Goal: Transaction & Acquisition: Purchase product/service

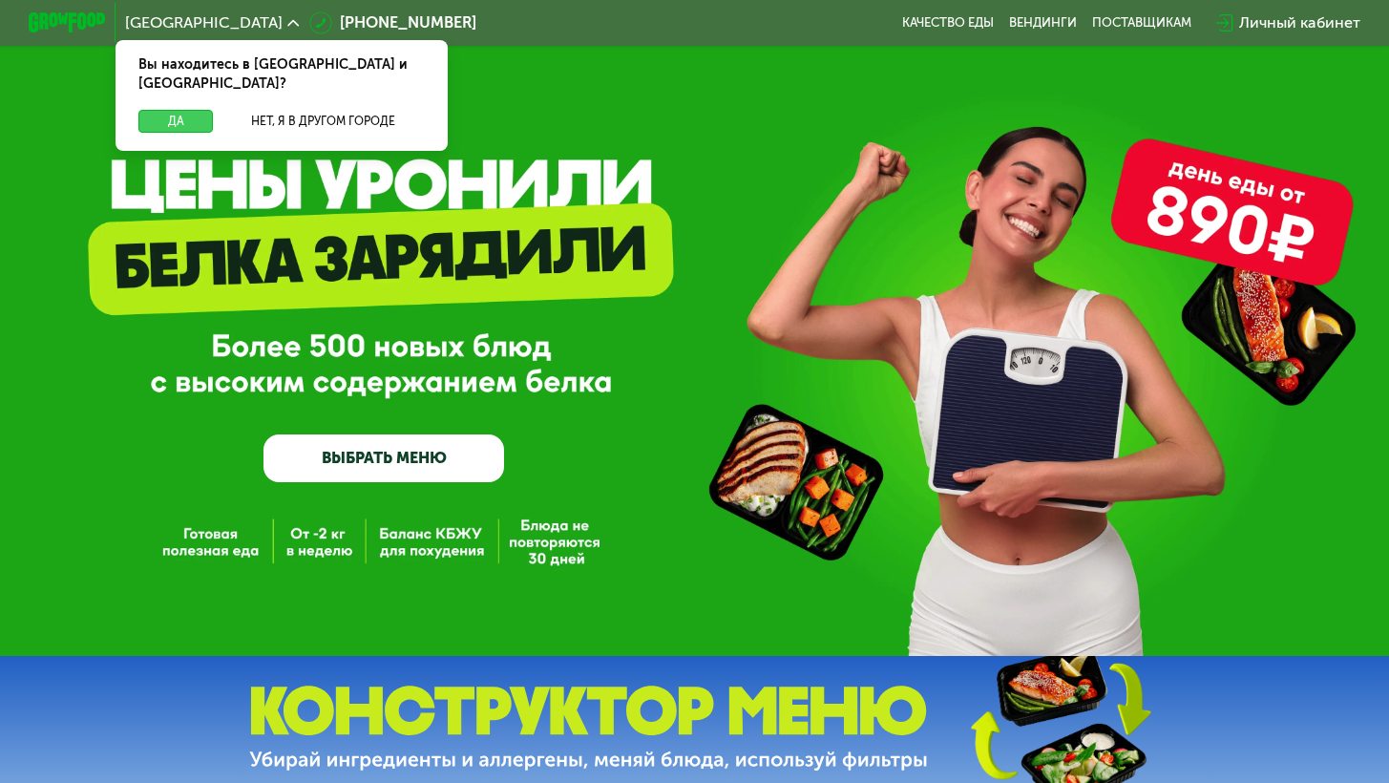
click at [180, 110] on button "Да" at bounding box center [175, 121] width 74 height 23
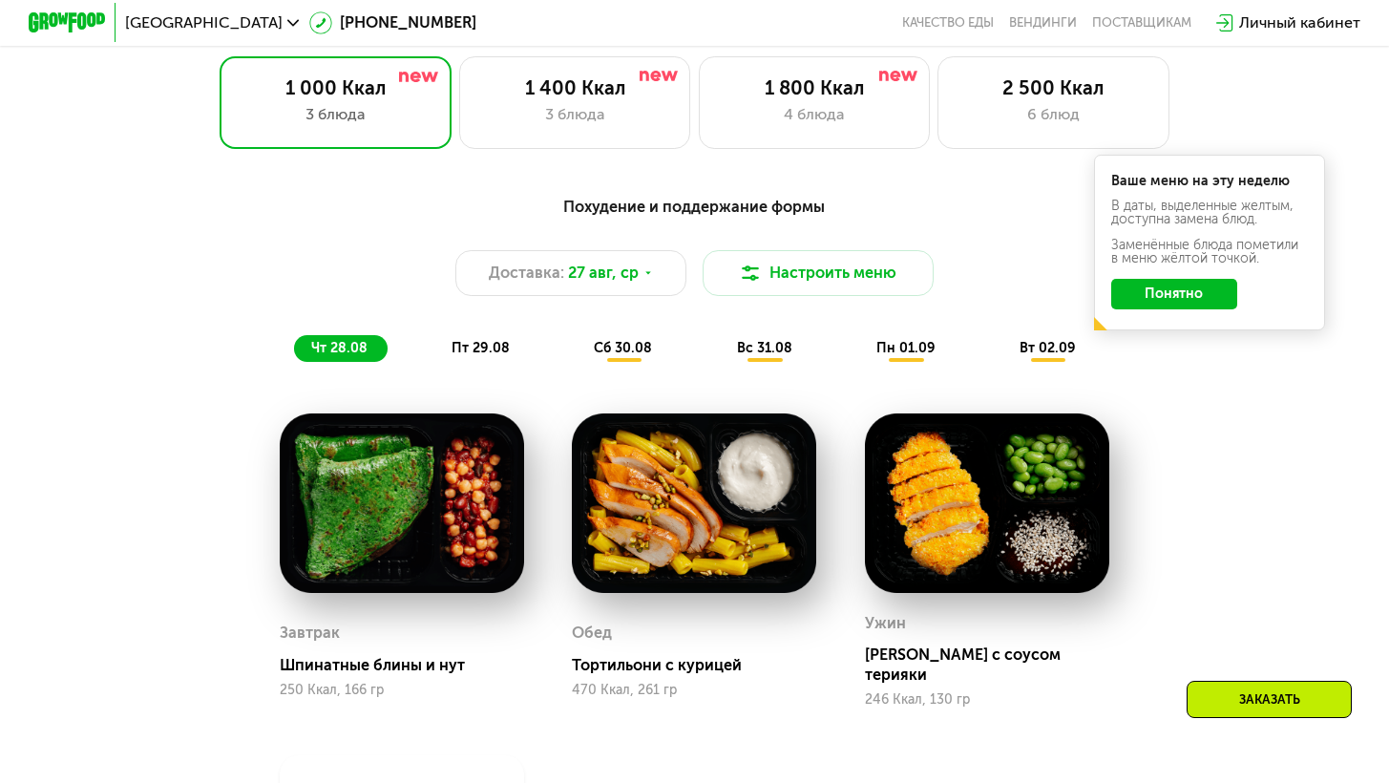
scroll to position [955, 0]
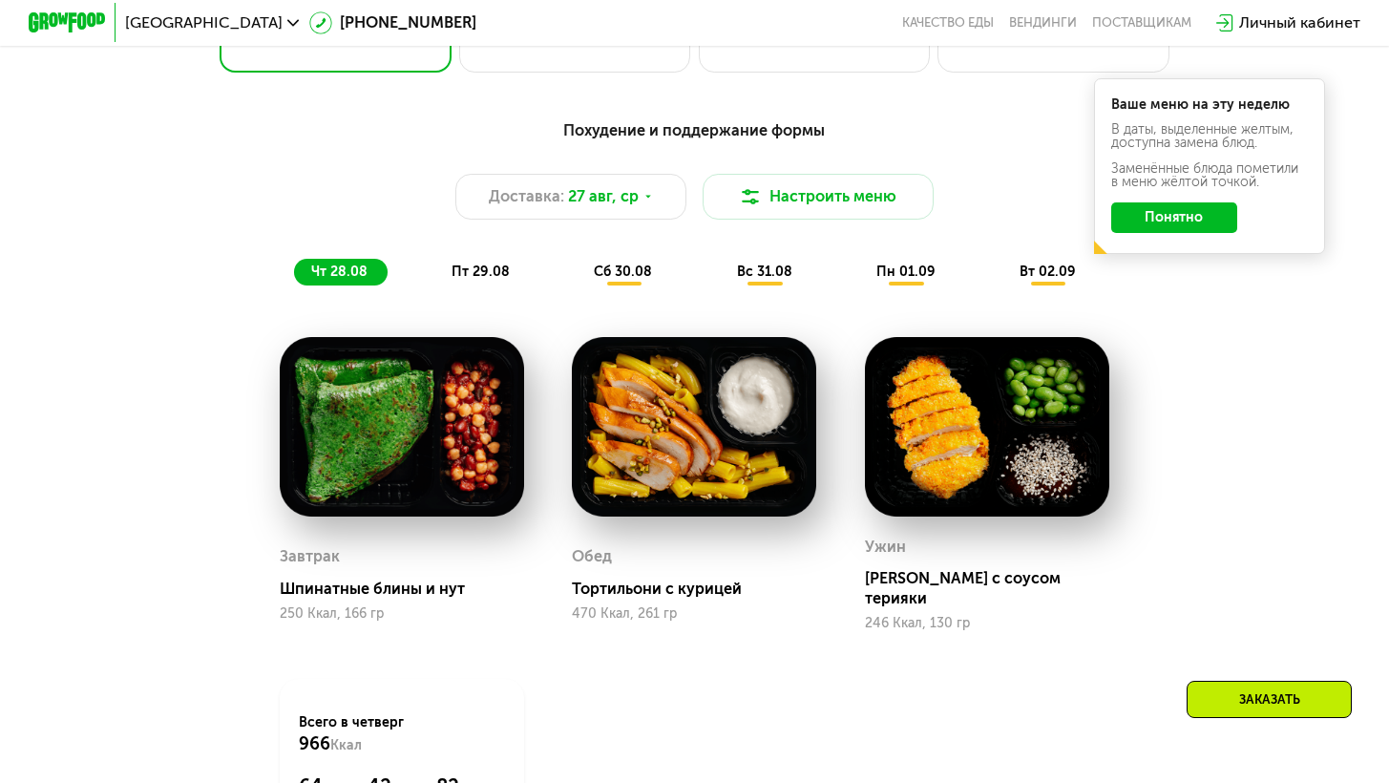
click at [1140, 230] on button "Понятно" at bounding box center [1174, 217] width 126 height 31
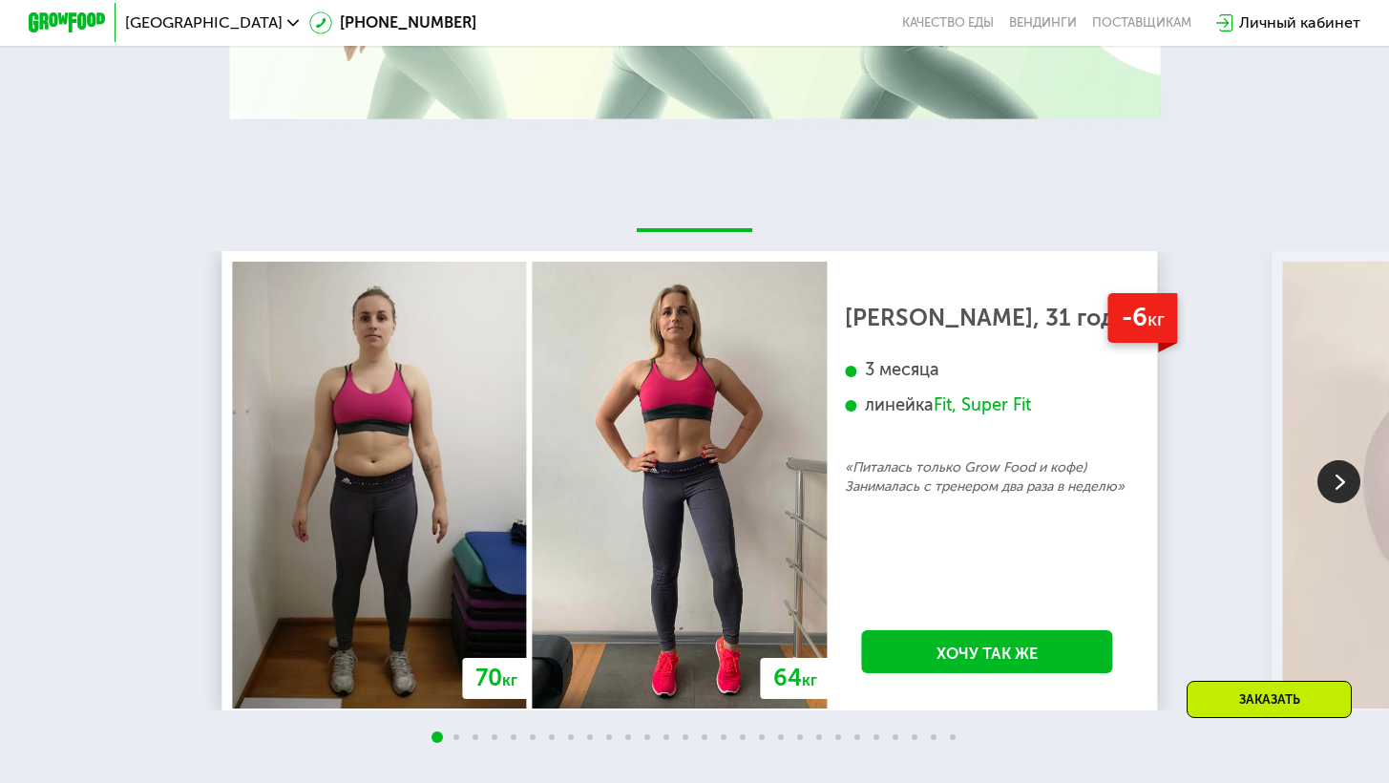
scroll to position [3185, 0]
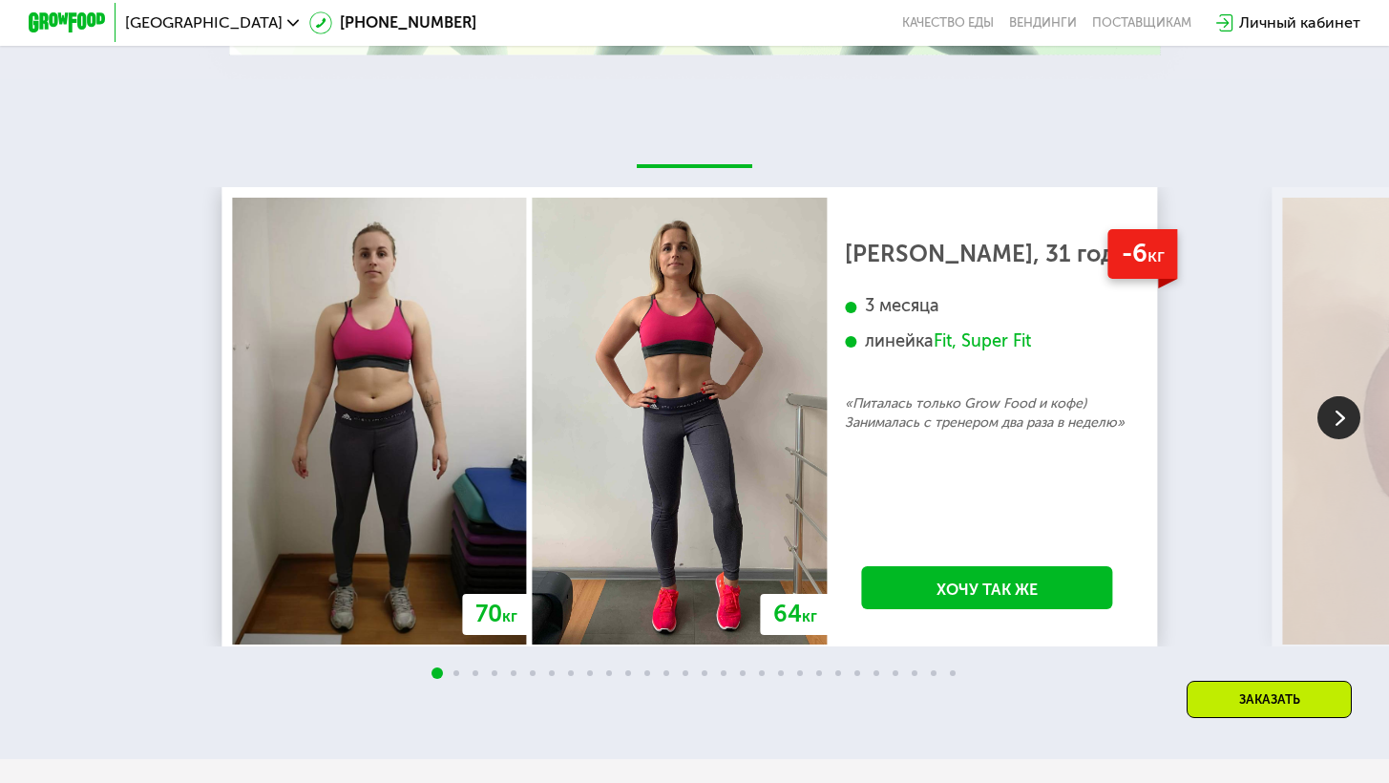
click at [1339, 429] on img at bounding box center [1338, 417] width 43 height 43
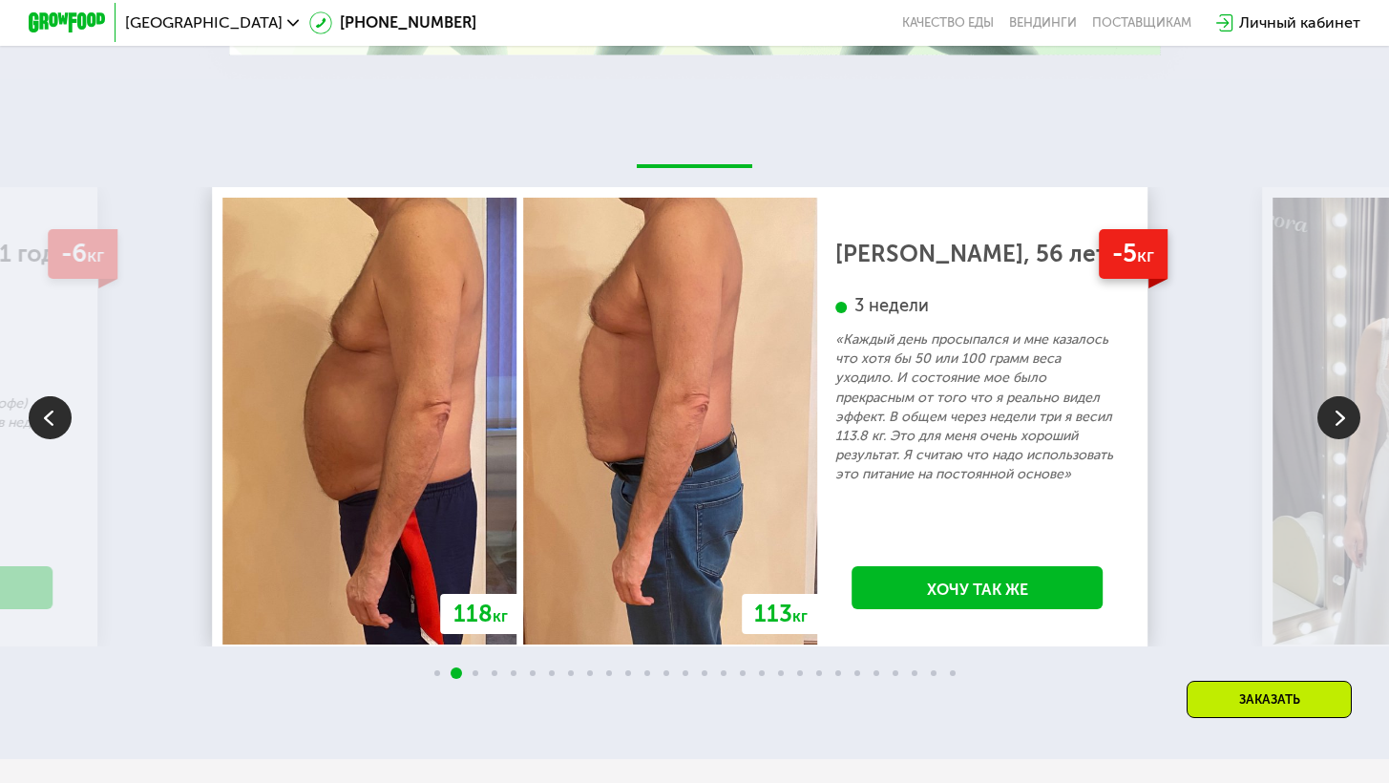
click at [1339, 429] on img at bounding box center [1338, 417] width 43 height 43
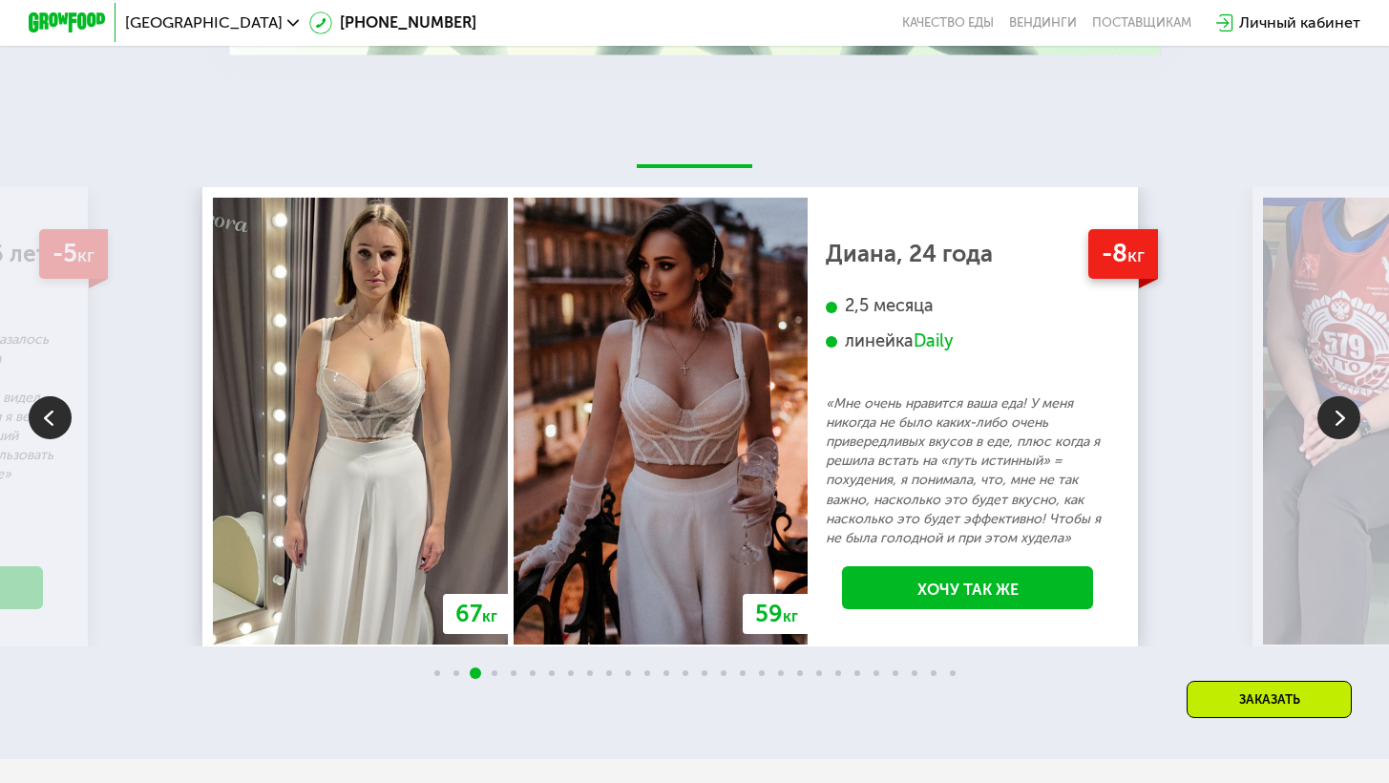
click at [1339, 429] on img at bounding box center [1338, 417] width 43 height 43
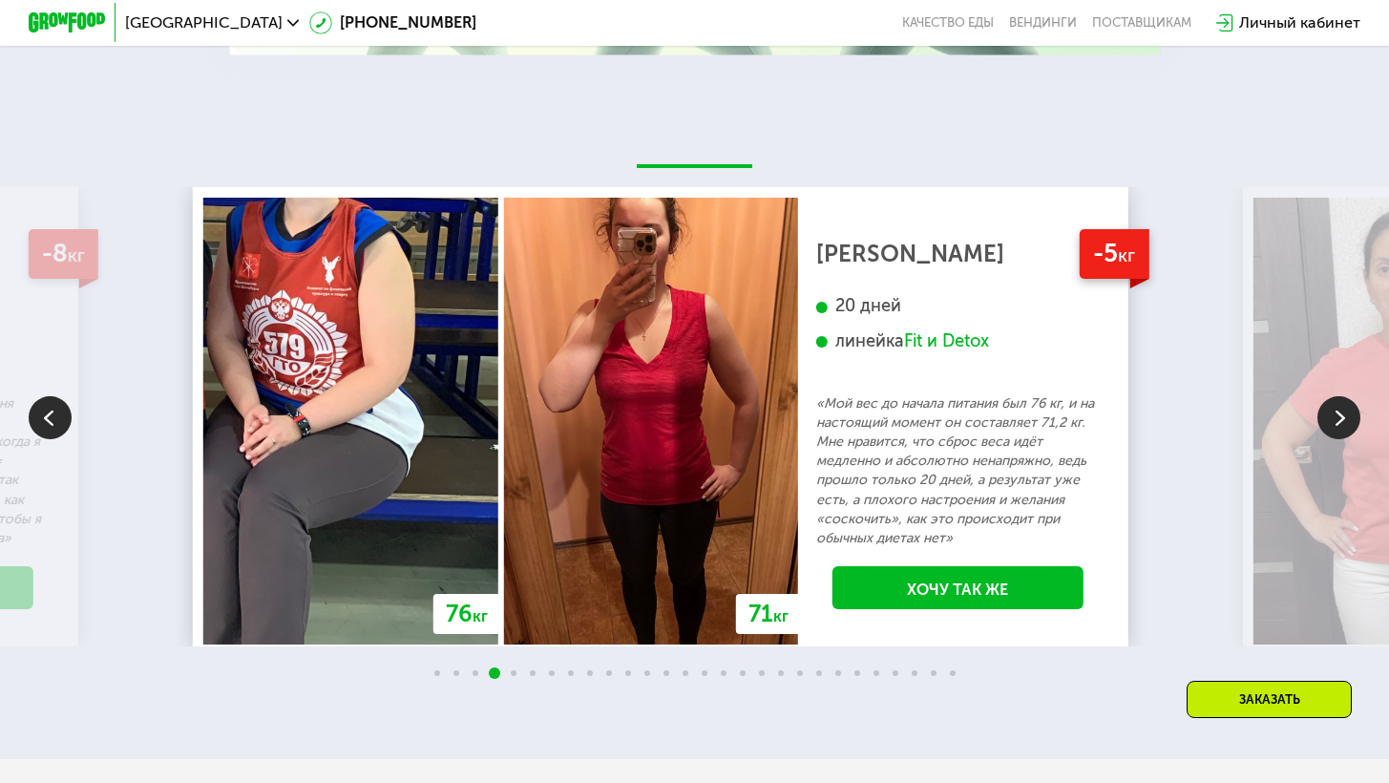
click at [1339, 428] on img at bounding box center [1338, 417] width 43 height 43
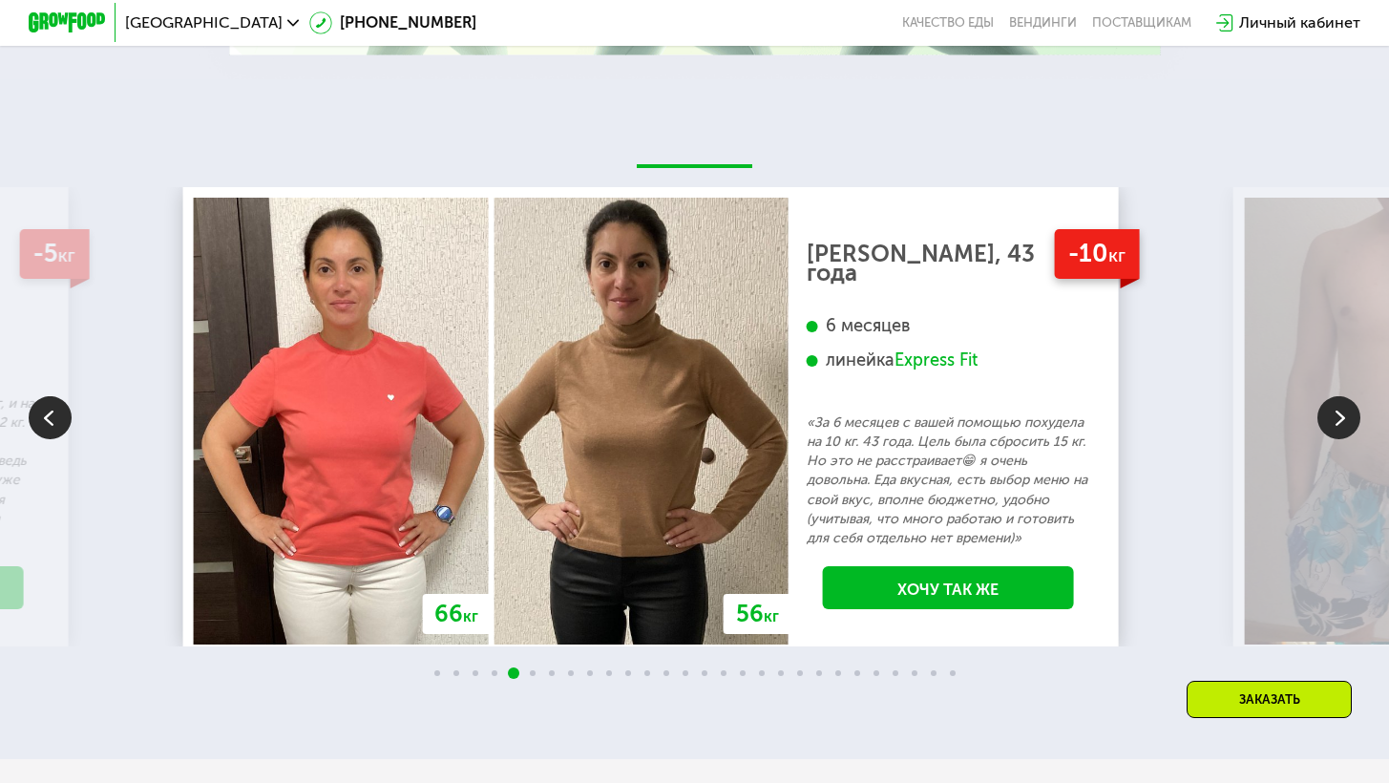
click at [1339, 428] on img at bounding box center [1338, 417] width 43 height 43
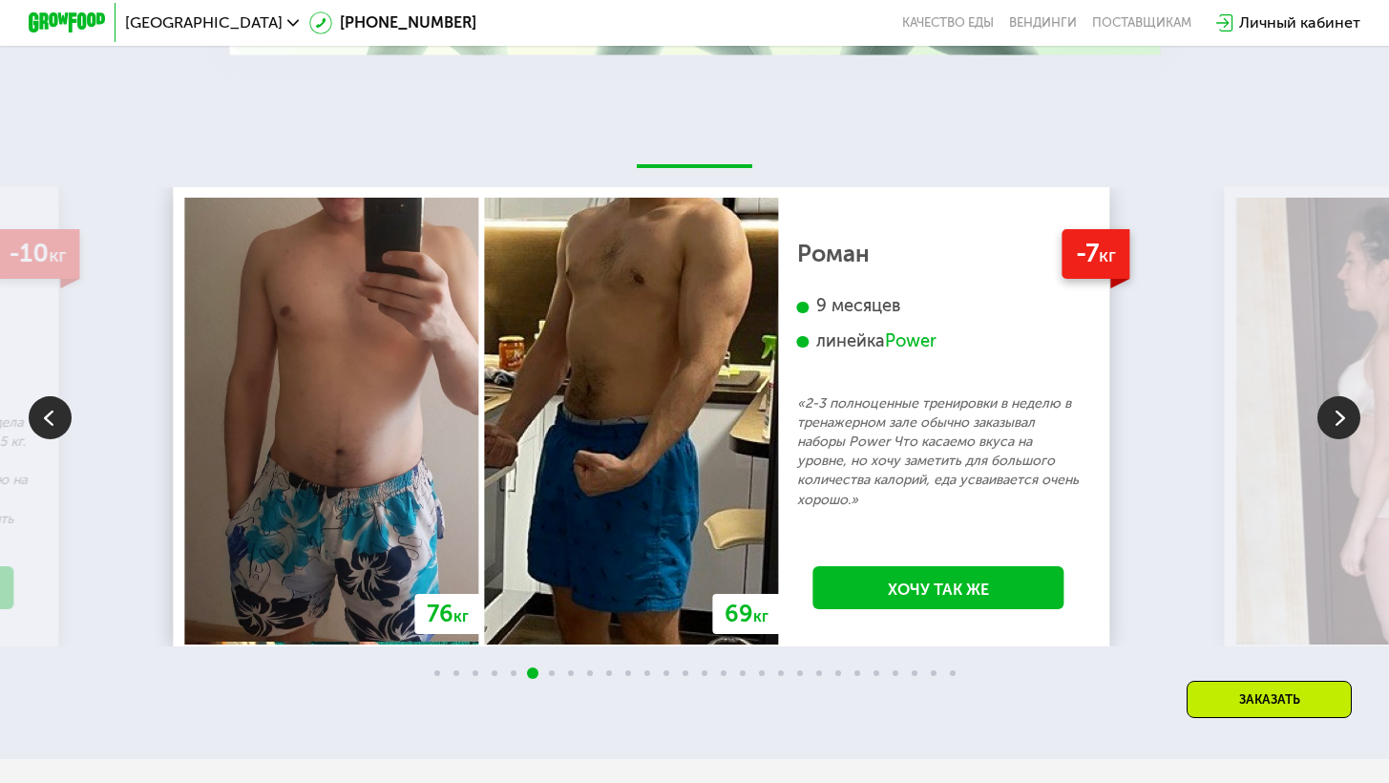
click at [1339, 428] on img at bounding box center [1338, 417] width 43 height 43
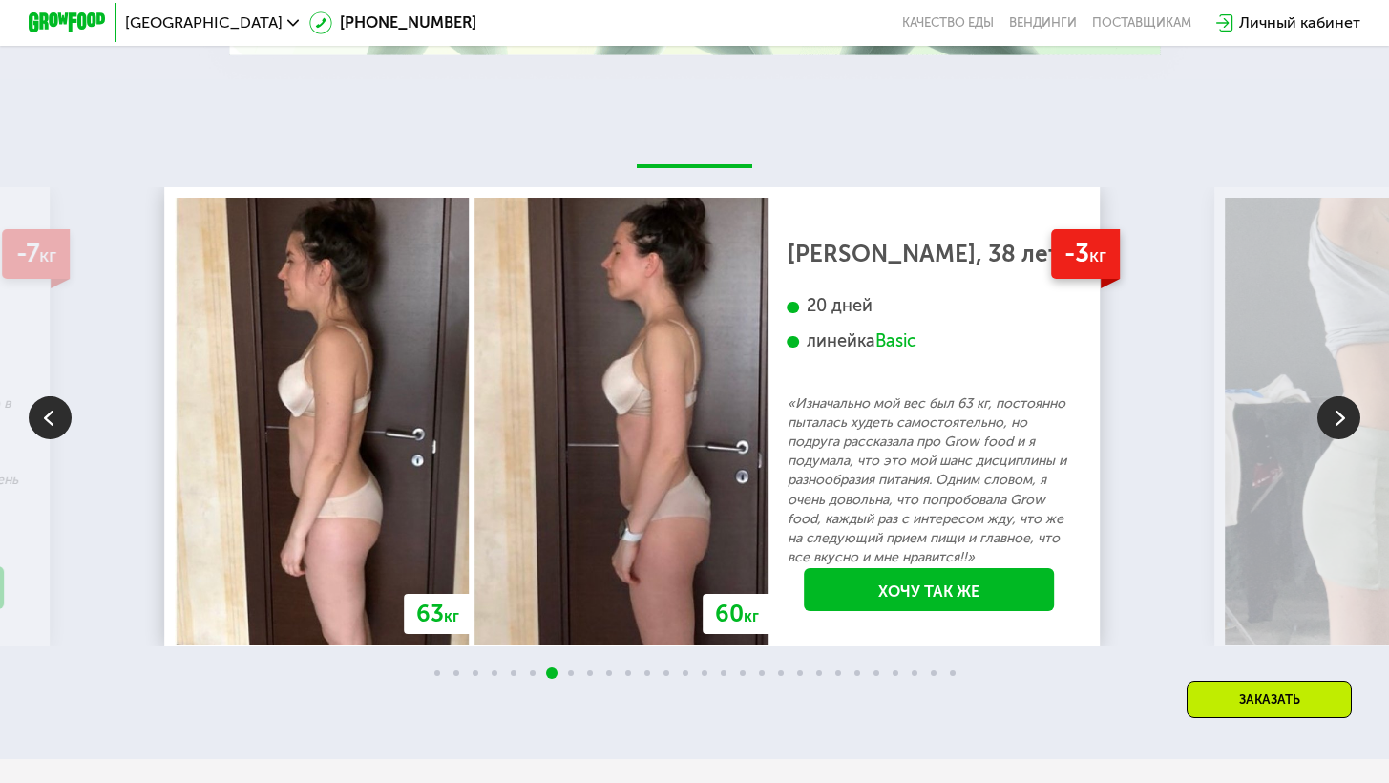
click at [1339, 428] on img at bounding box center [1338, 417] width 43 height 43
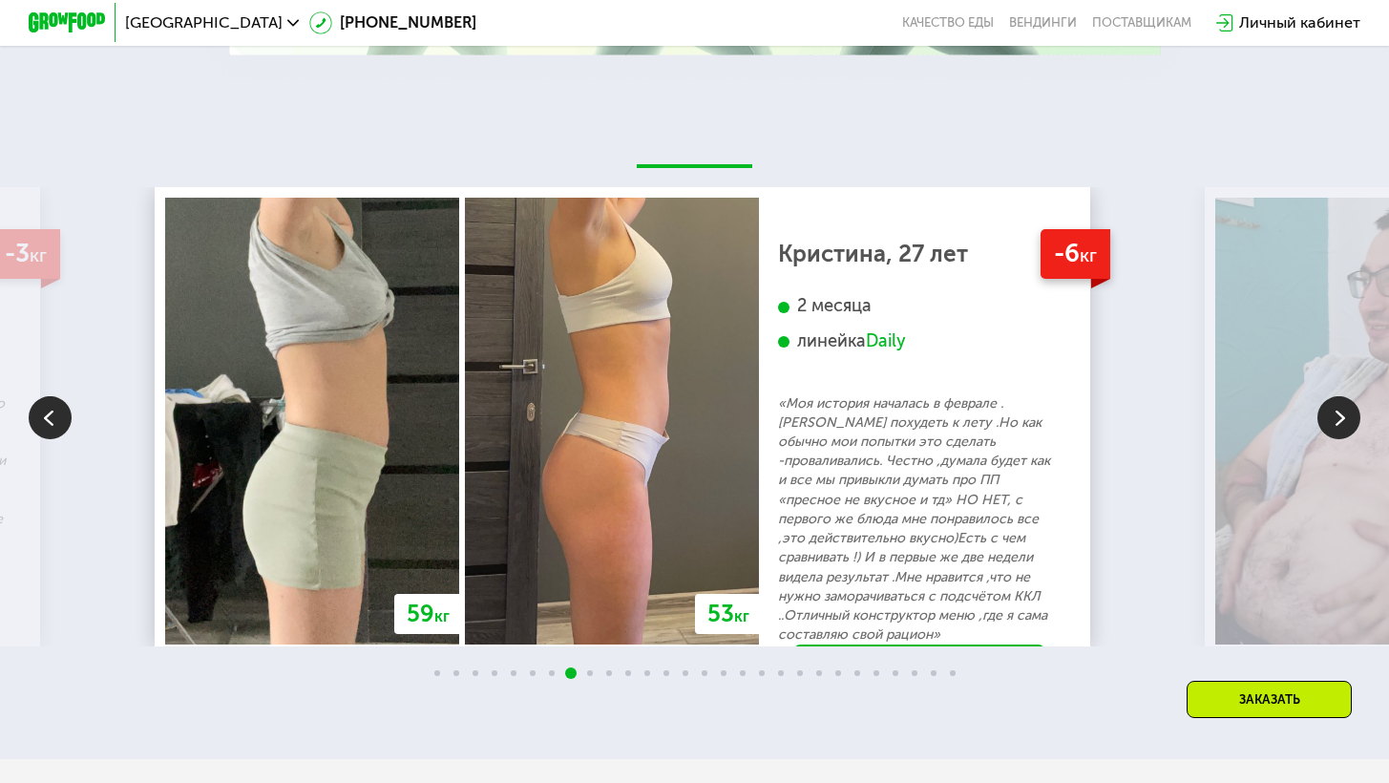
click at [1339, 429] on img at bounding box center [1338, 417] width 43 height 43
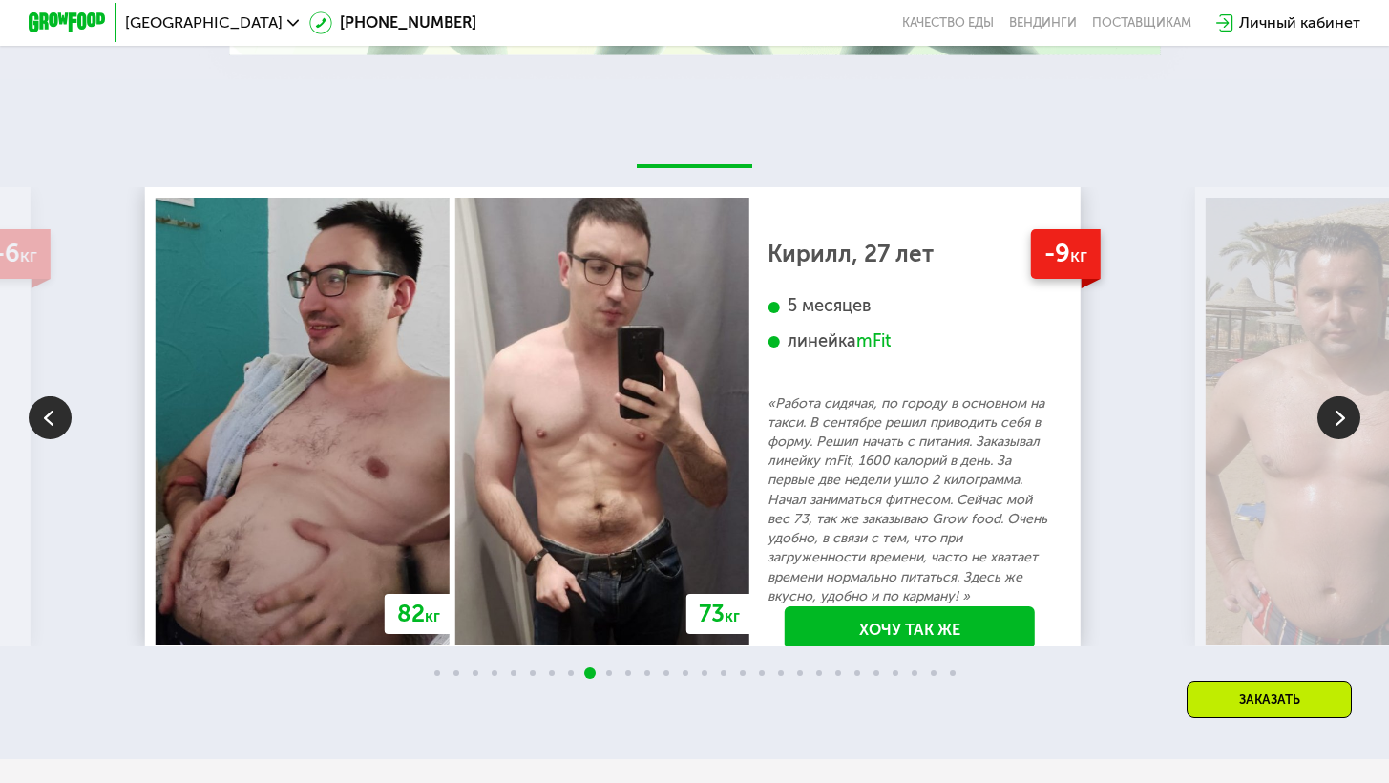
click at [1339, 429] on img at bounding box center [1338, 417] width 43 height 43
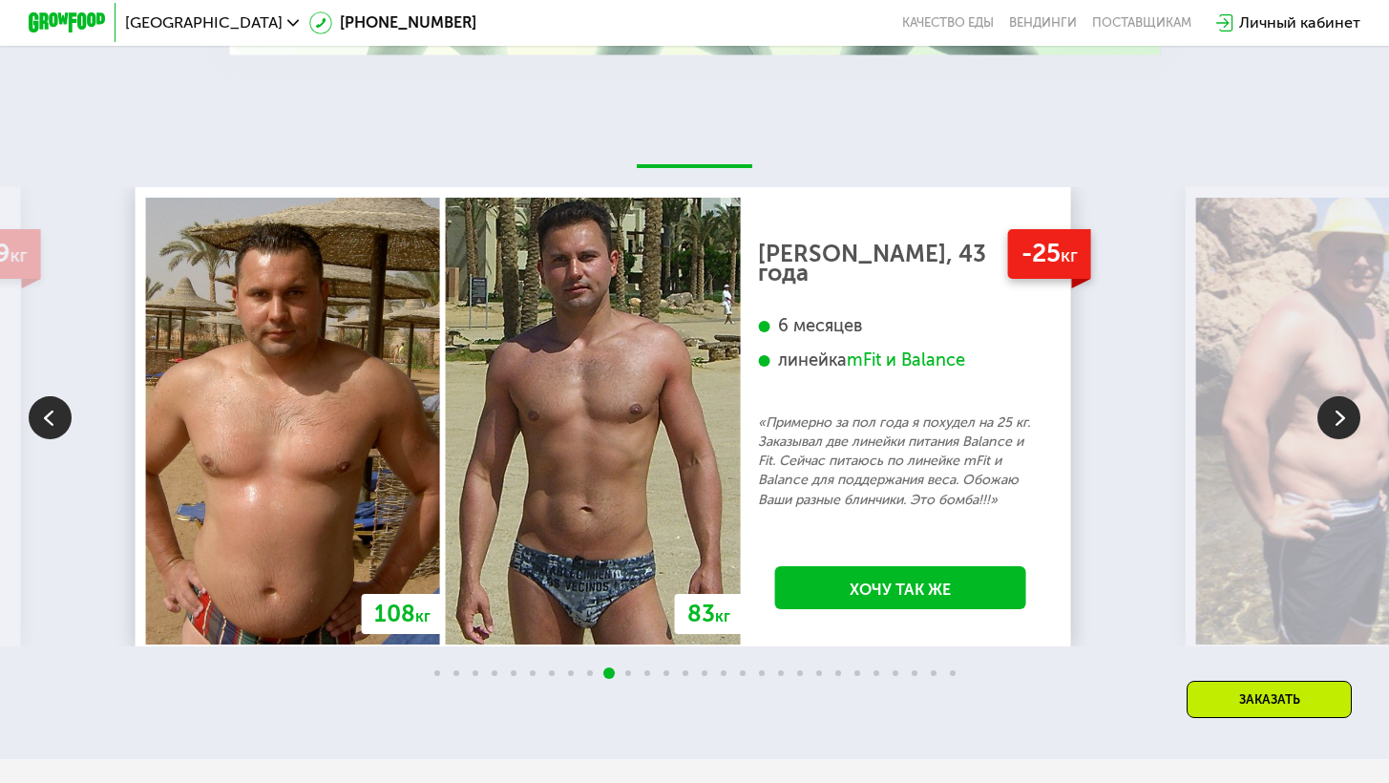
click at [1339, 429] on img at bounding box center [1338, 417] width 43 height 43
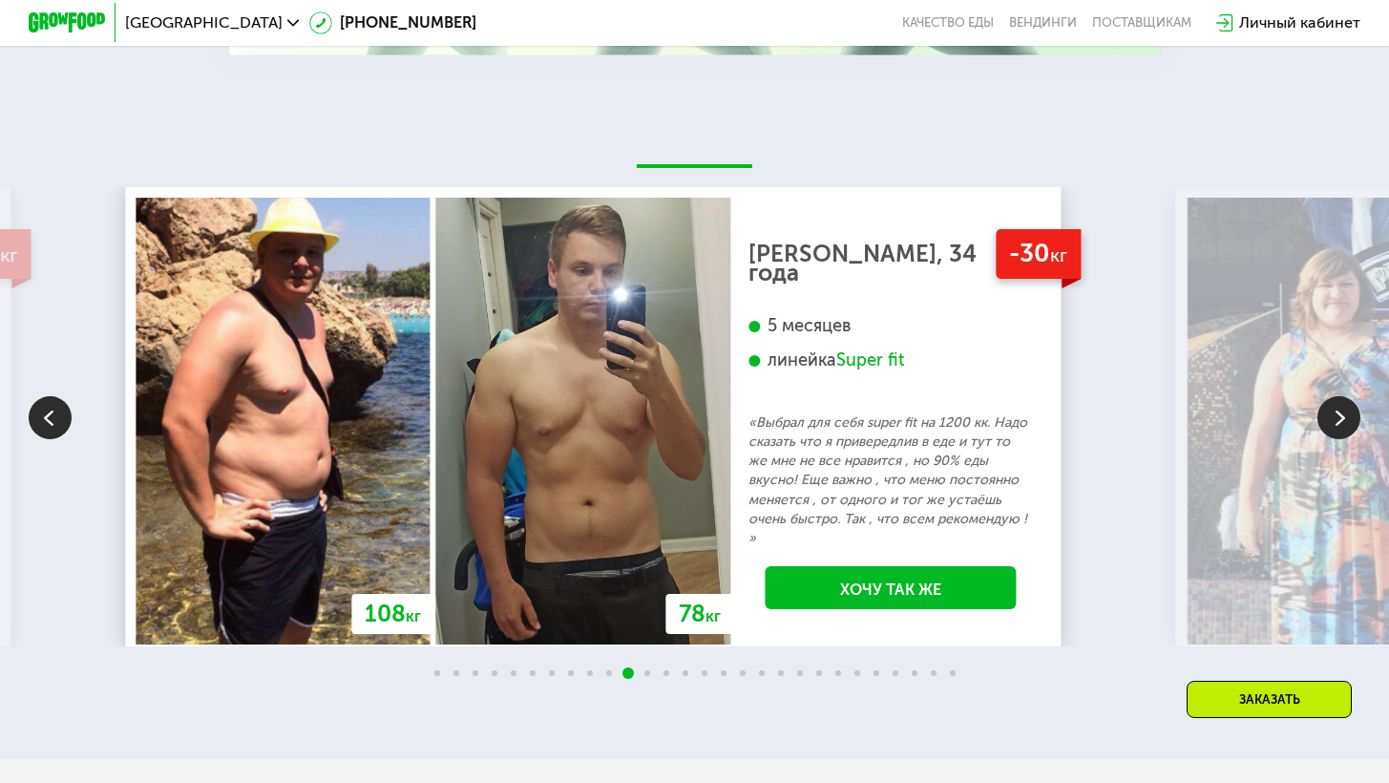
click at [1352, 416] on img at bounding box center [1338, 417] width 43 height 43
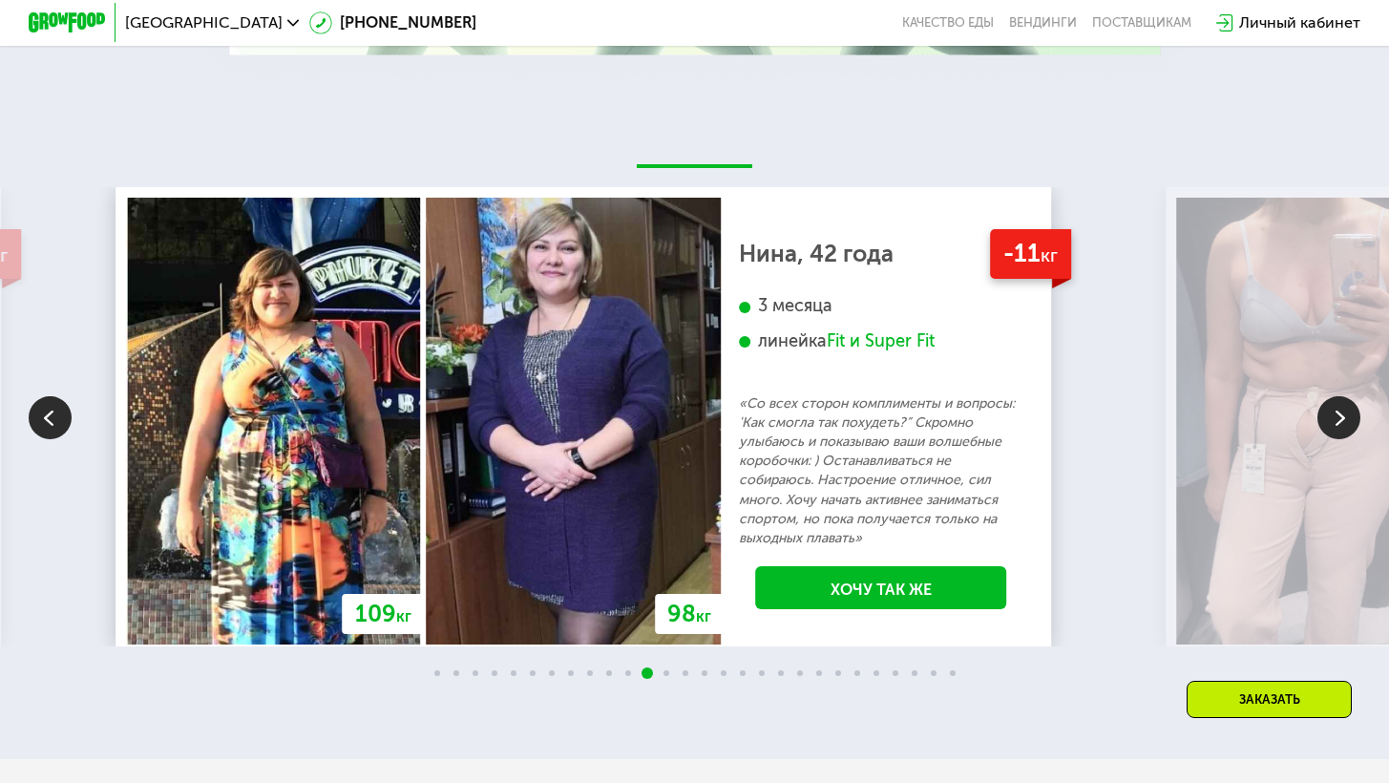
click at [1333, 430] on img at bounding box center [1338, 417] width 43 height 43
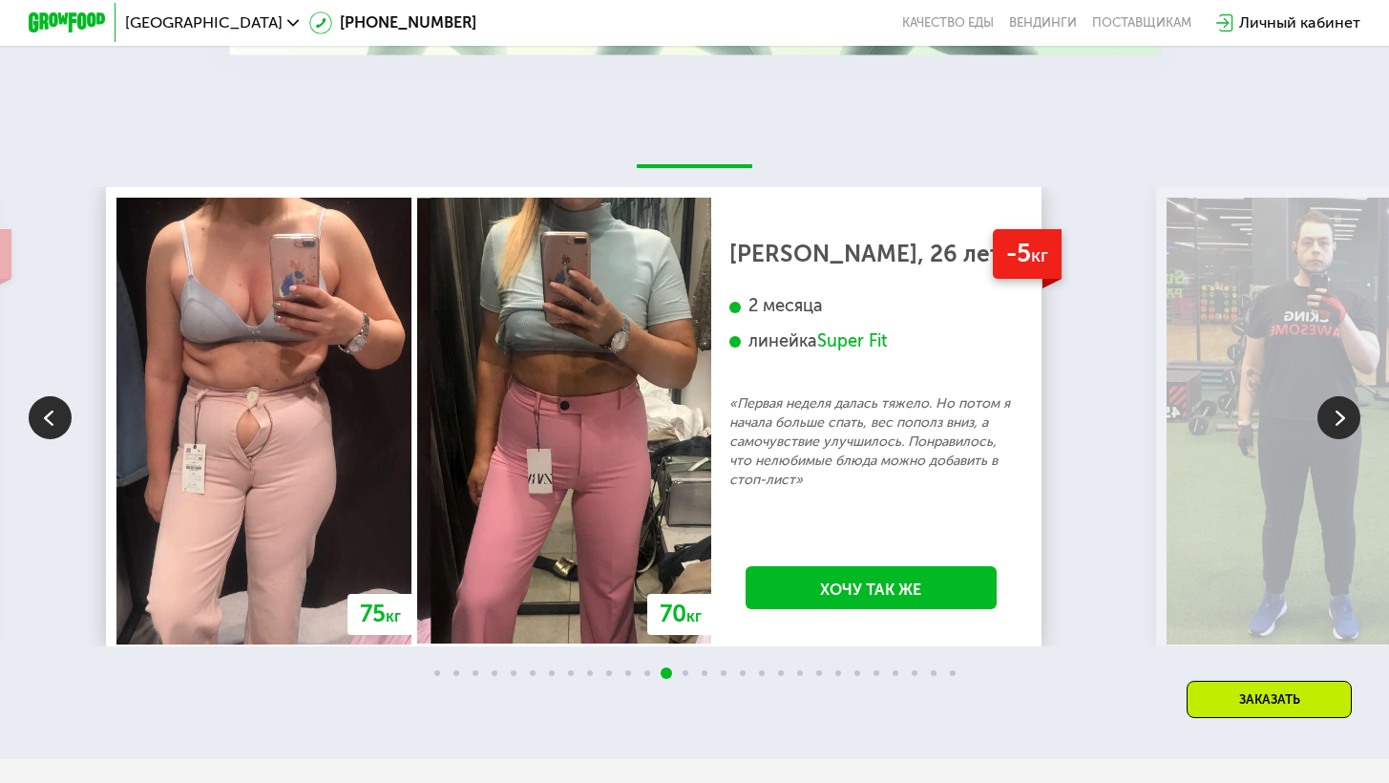
click at [1333, 430] on img at bounding box center [1338, 417] width 43 height 43
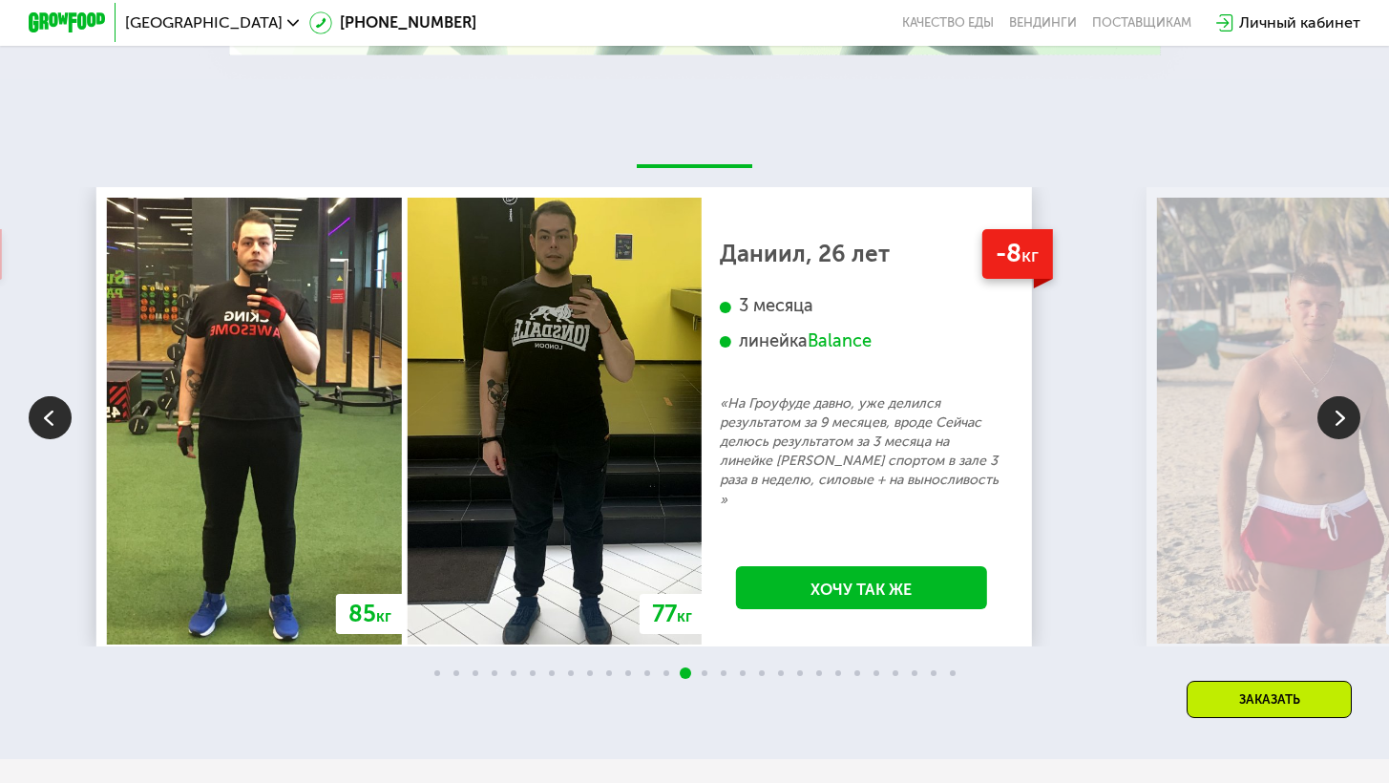
click at [1333, 430] on img at bounding box center [1338, 417] width 43 height 43
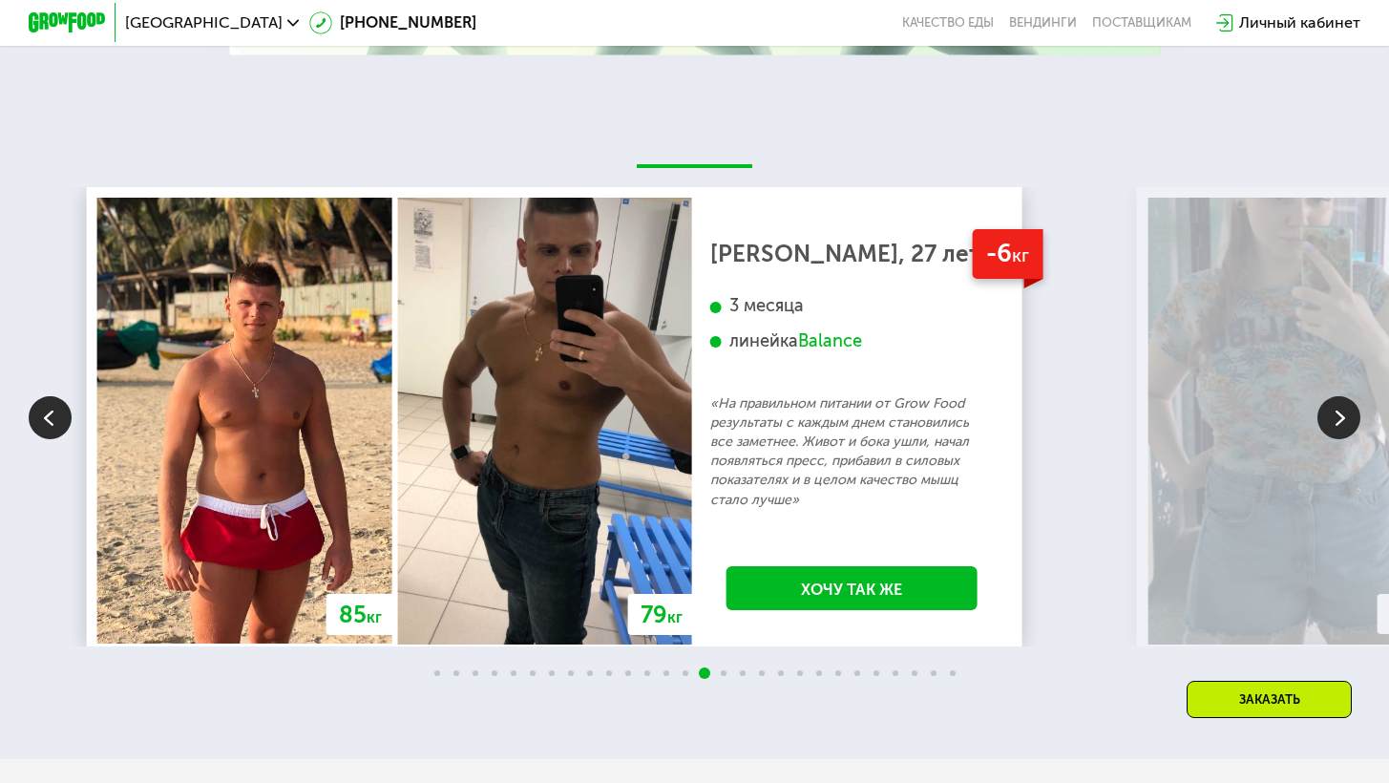
click at [1333, 430] on img at bounding box center [1338, 417] width 43 height 43
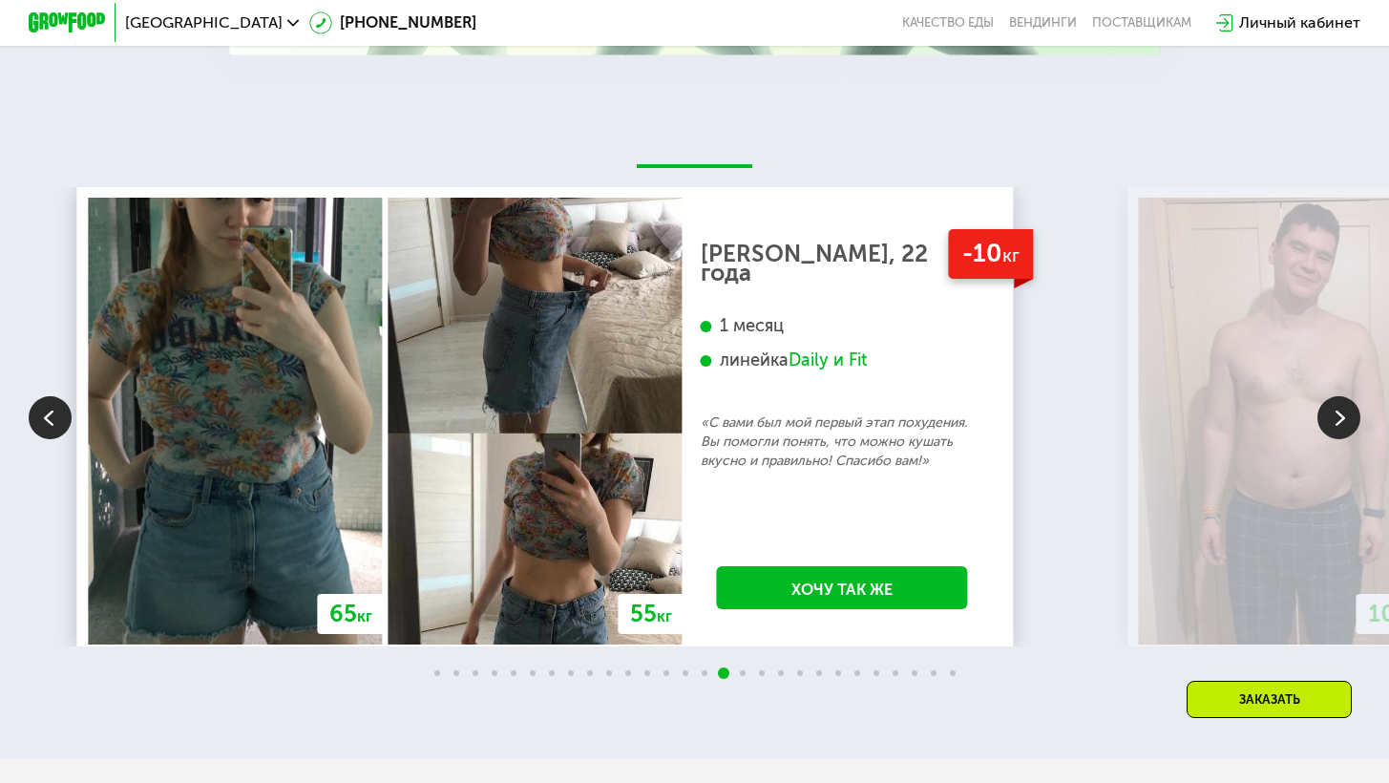
click at [1333, 430] on img at bounding box center [1338, 417] width 43 height 43
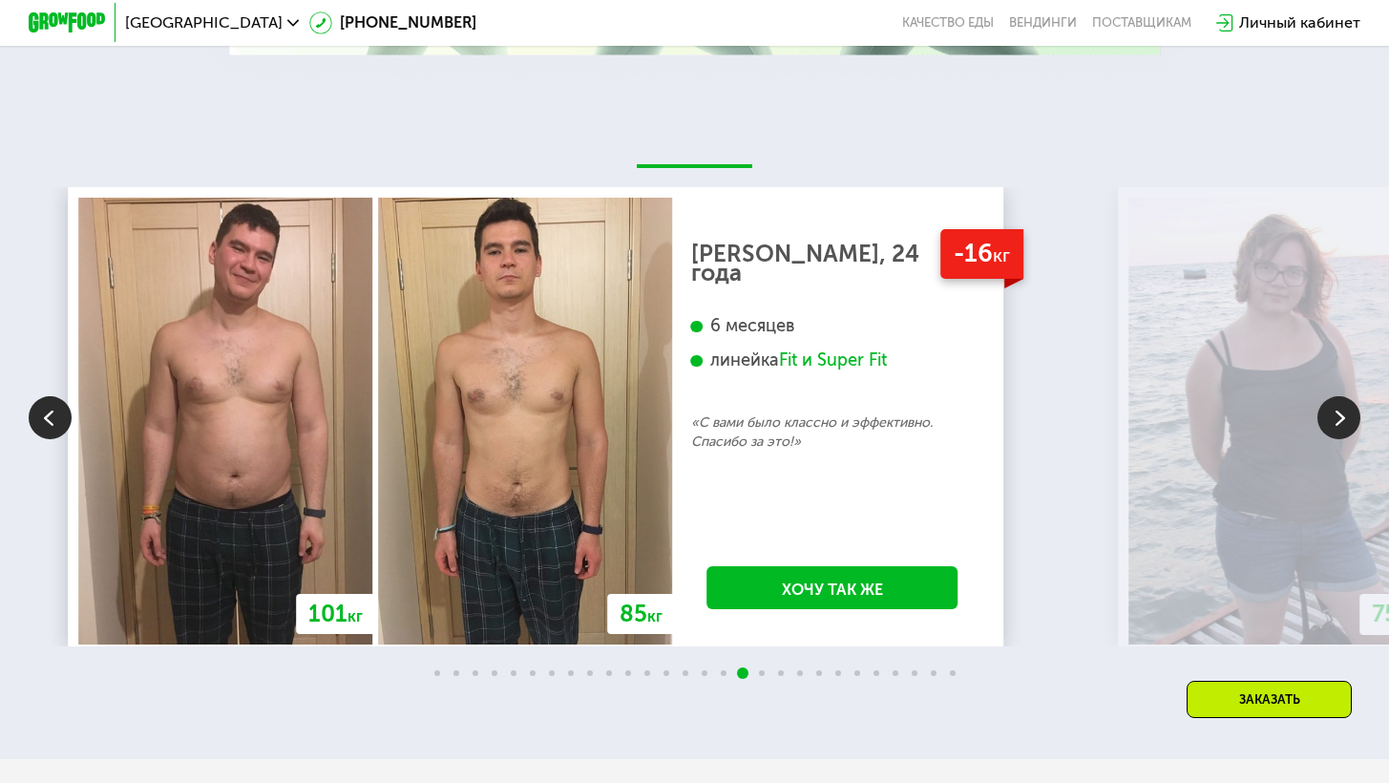
click at [58, 423] on img at bounding box center [50, 417] width 43 height 43
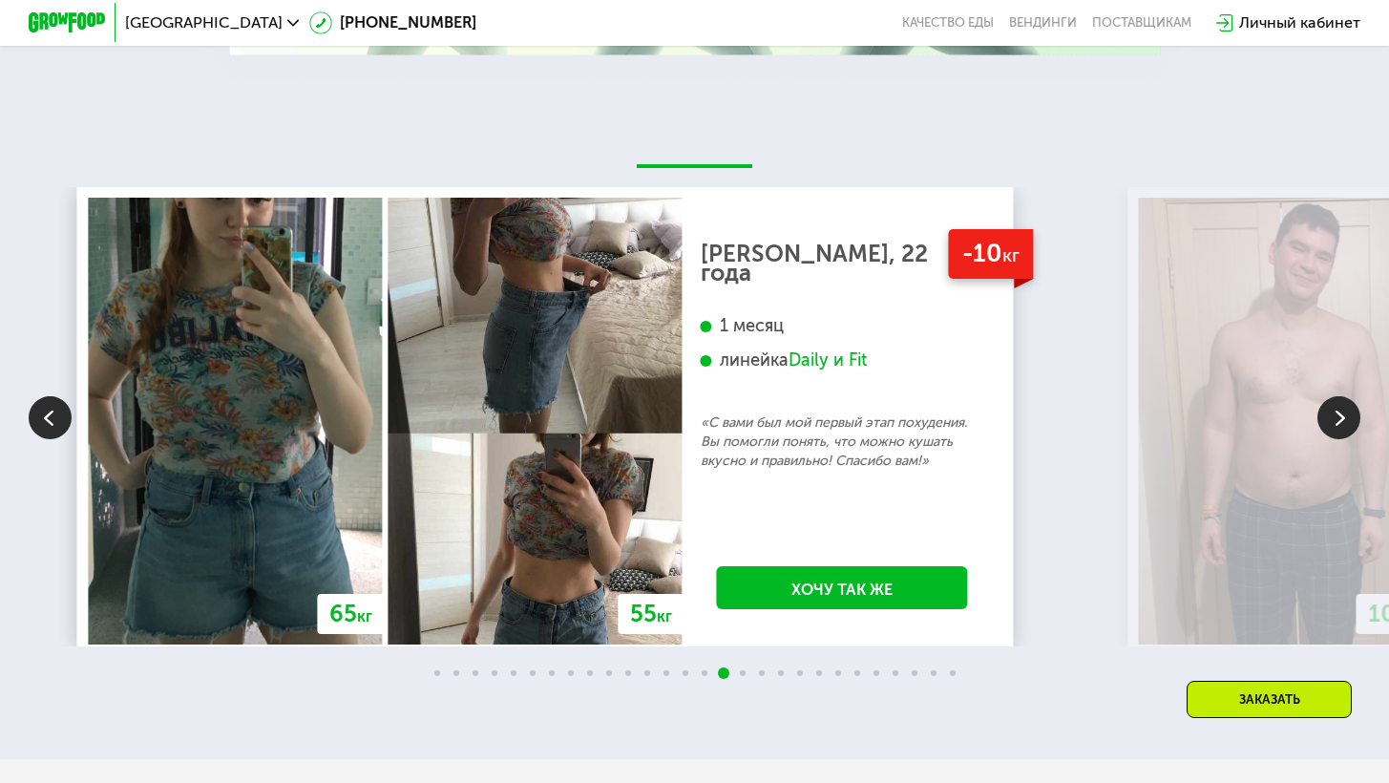
click at [1337, 420] on img at bounding box center [1338, 417] width 43 height 43
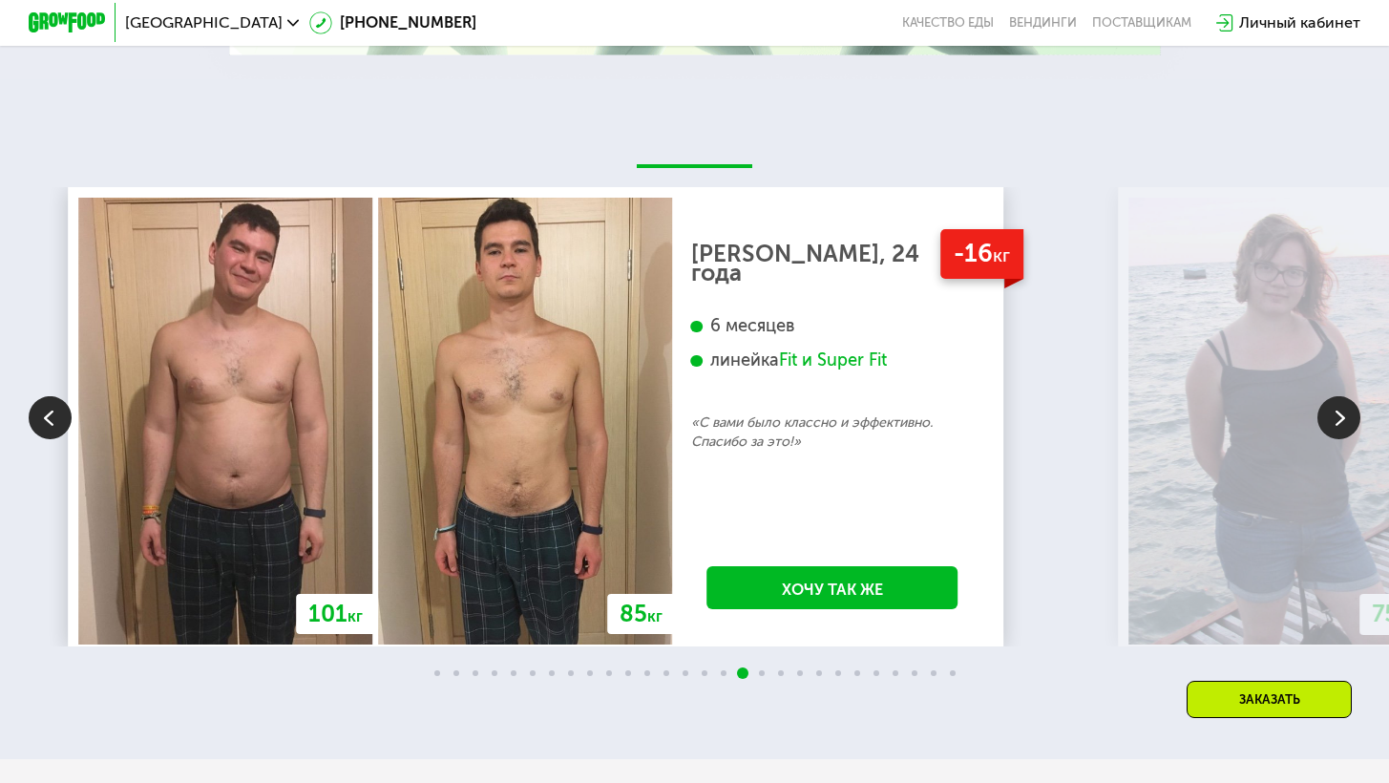
click at [1337, 420] on img at bounding box center [1338, 417] width 43 height 43
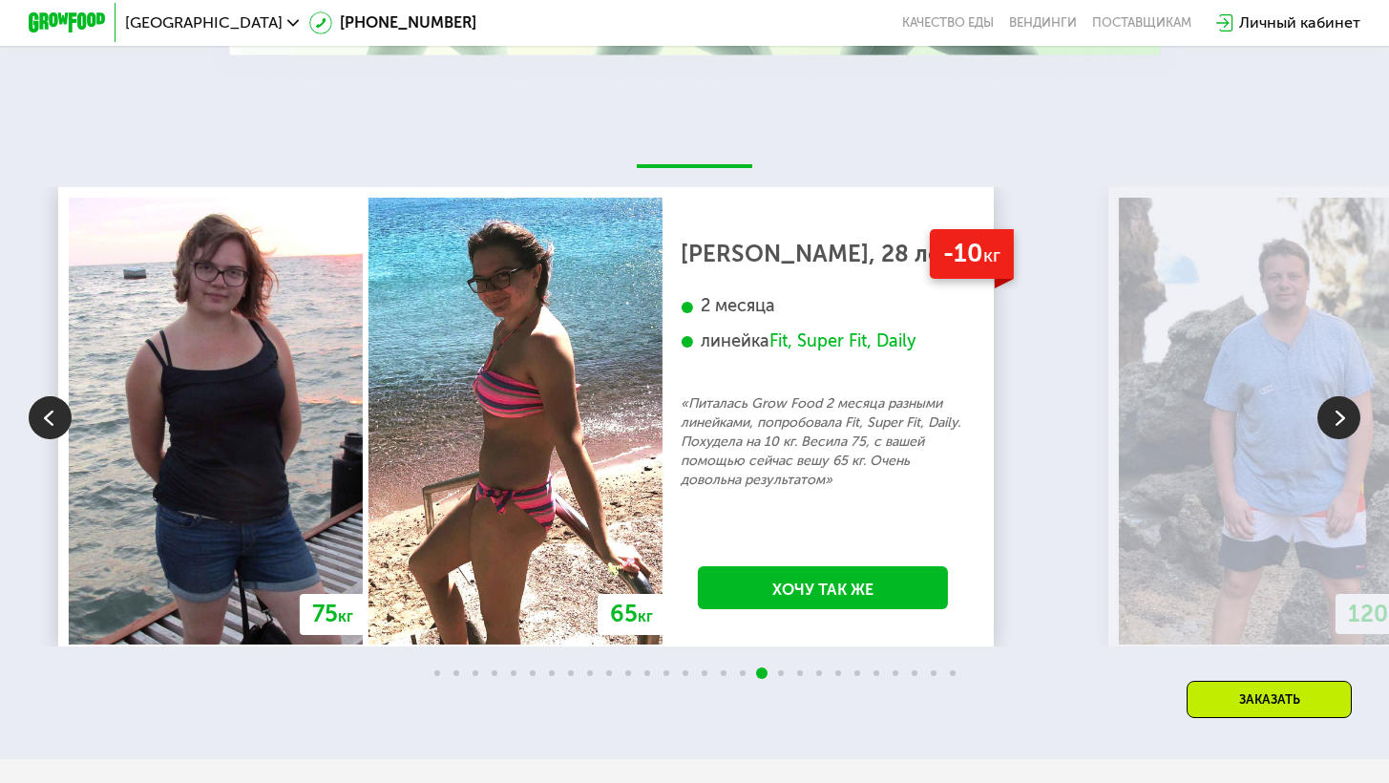
click at [1334, 423] on img at bounding box center [1338, 417] width 43 height 43
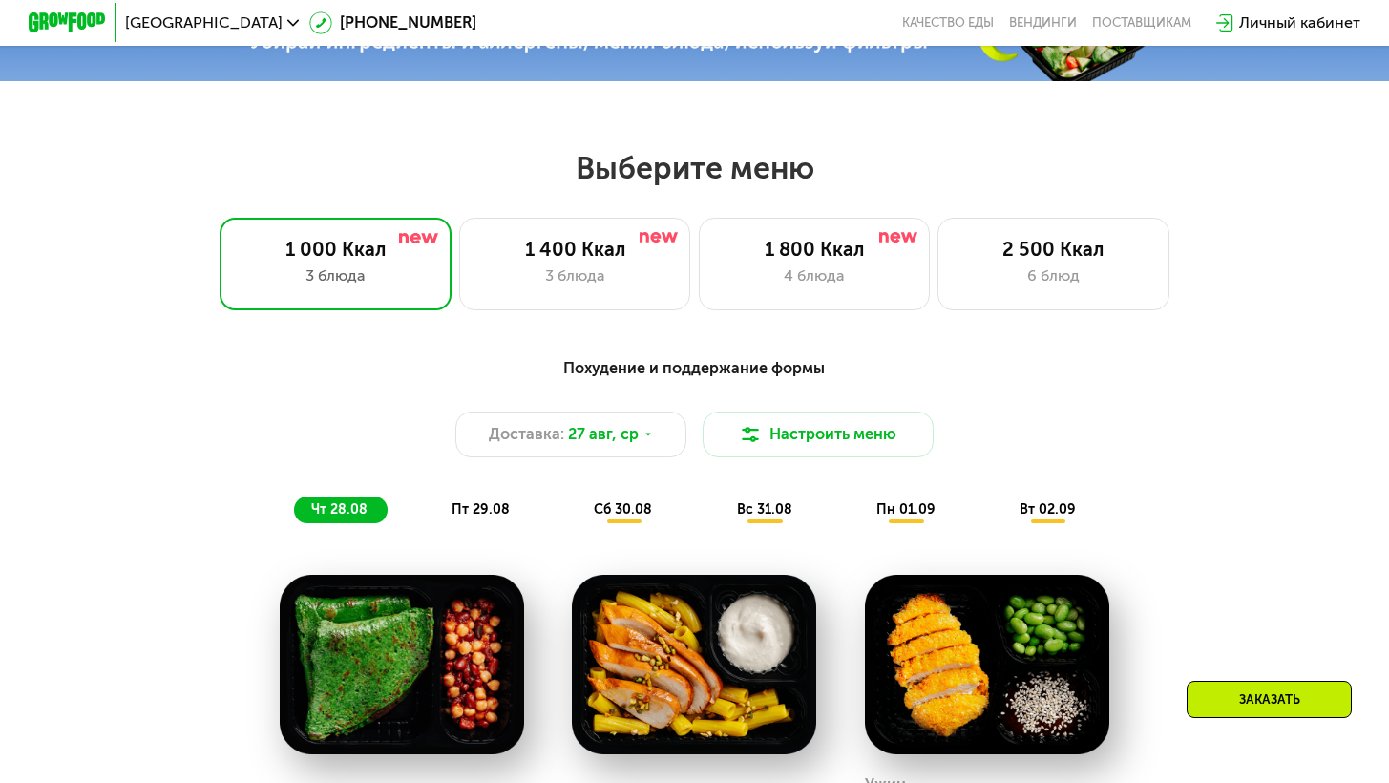
scroll to position [703, 0]
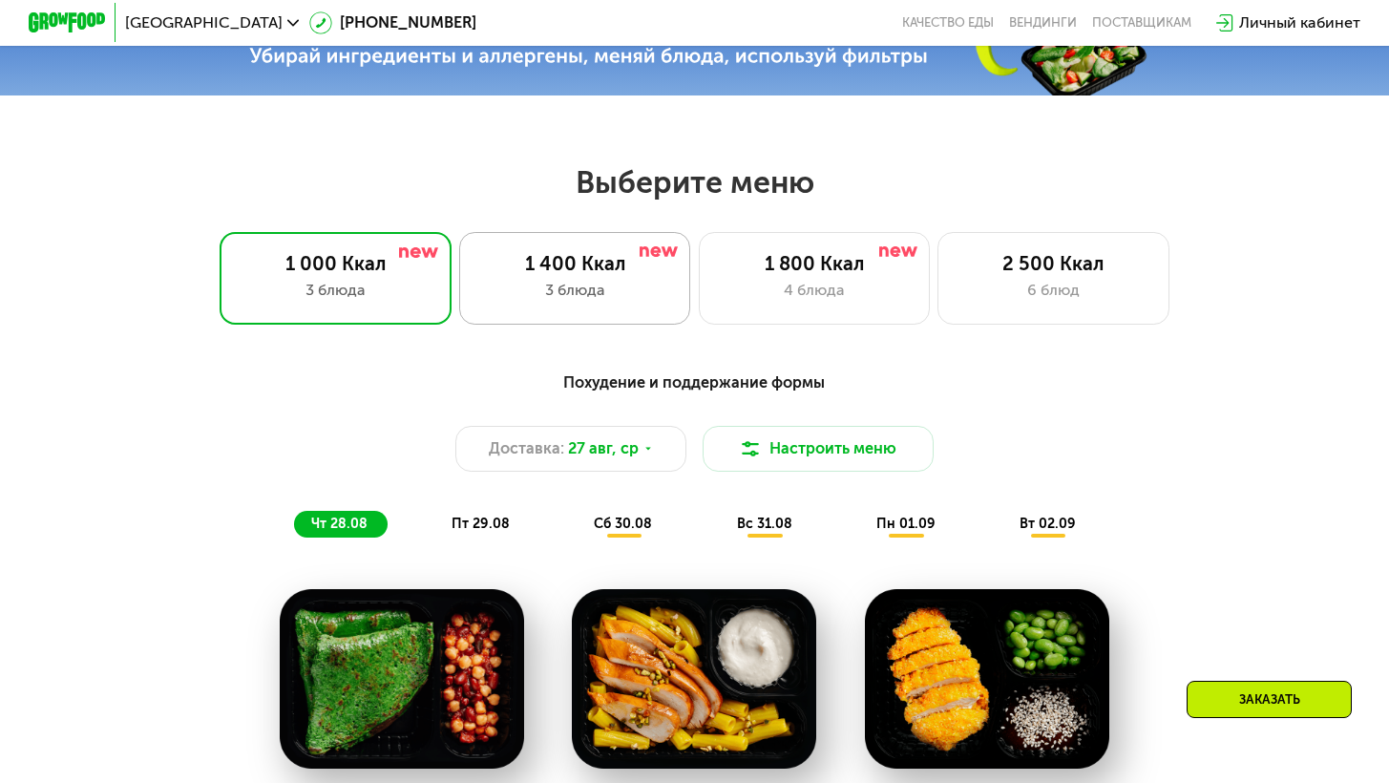
click at [513, 275] on div "1 400 Ккал" at bounding box center [574, 263] width 191 height 23
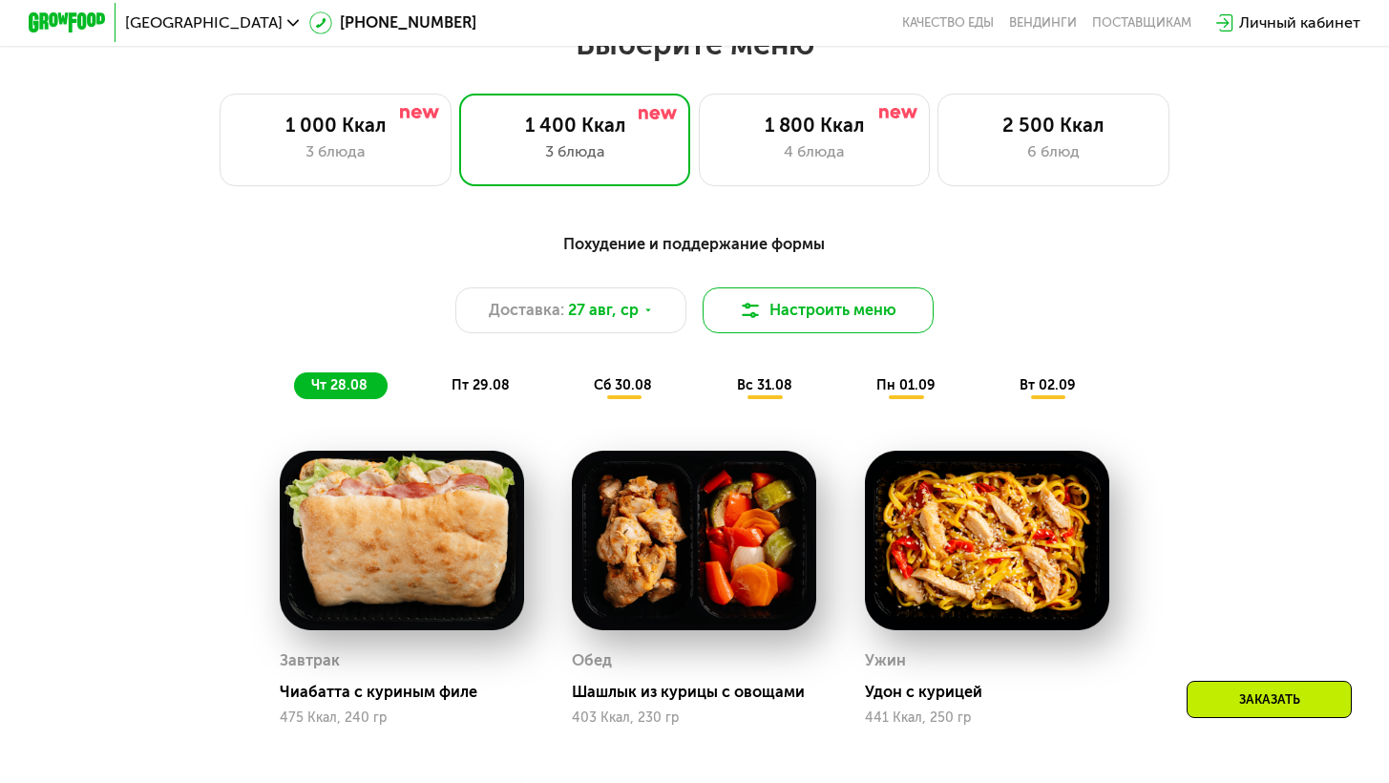
scroll to position [779, 0]
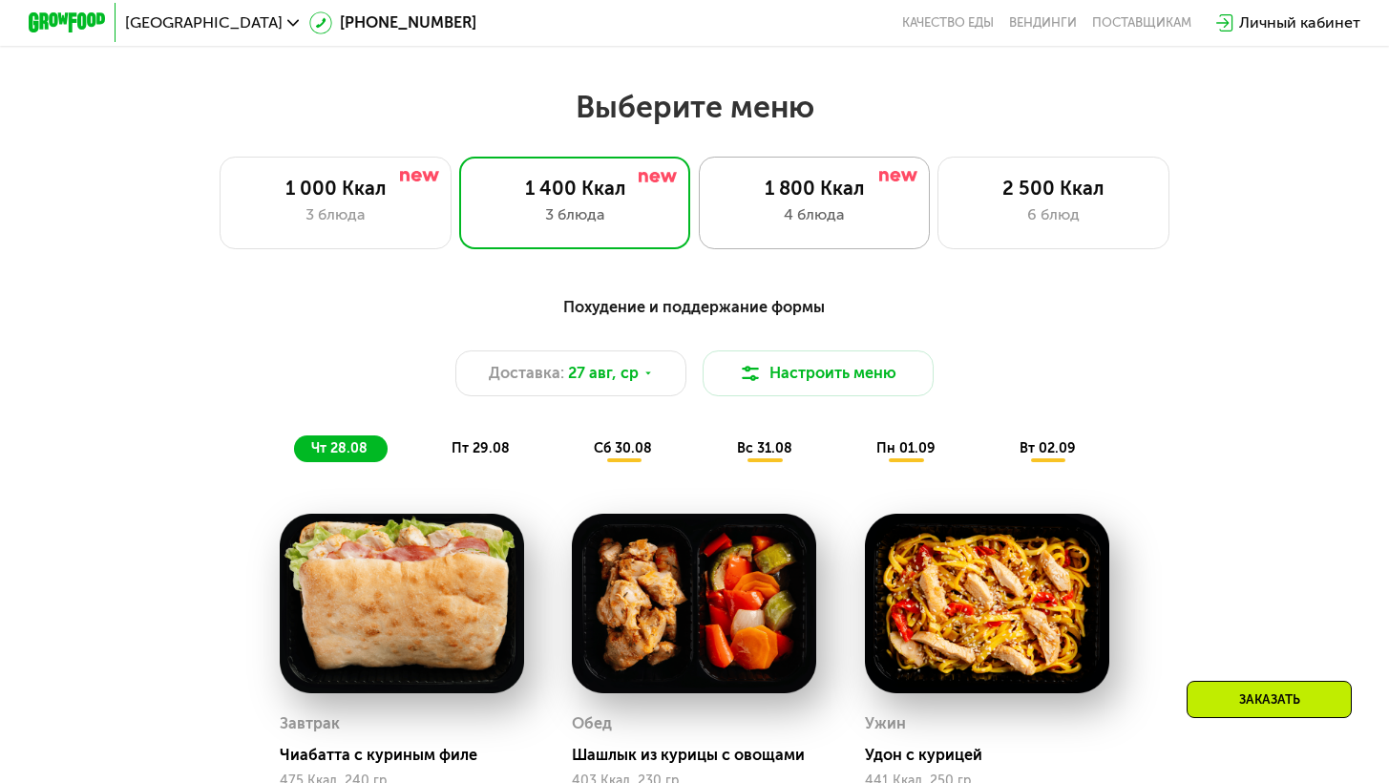
click at [937, 210] on div "1 800 Ккал 4 блюда" at bounding box center [1053, 203] width 232 height 93
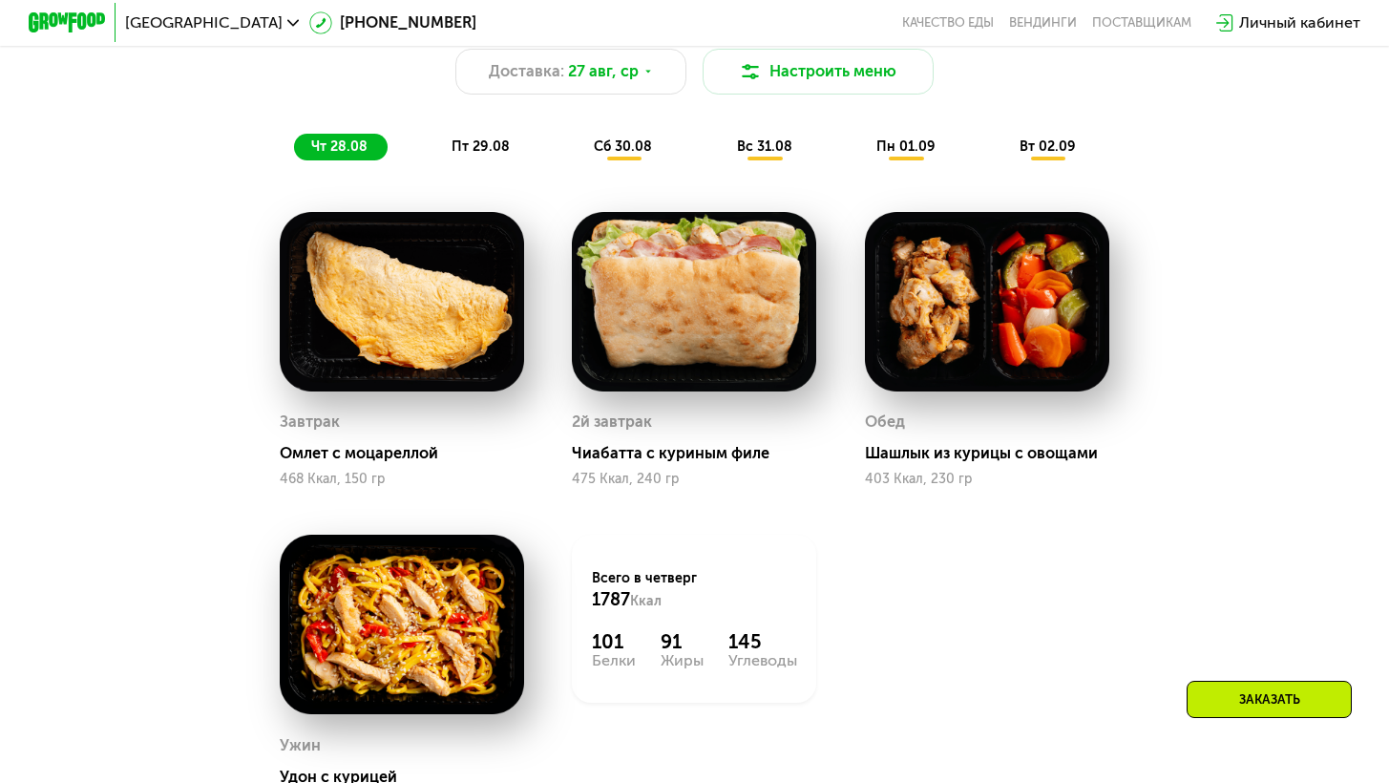
scroll to position [1082, 0]
